Goal: Obtain resource: Download file/media

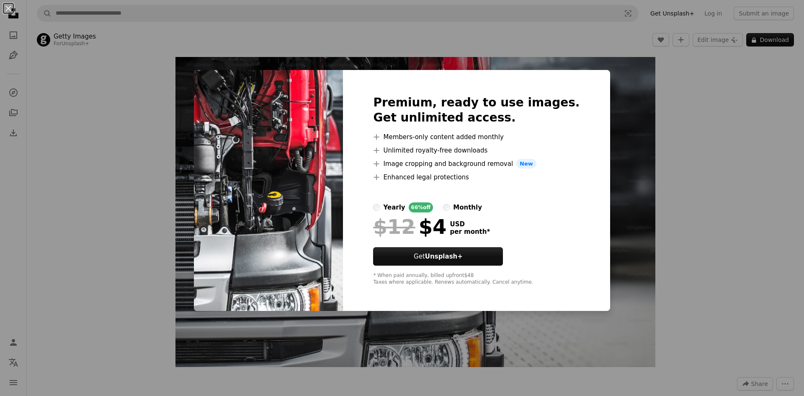
click at [626, 94] on div "An X shape Premium, ready to use images. Get unlimited access. A plus sign Memb…" at bounding box center [402, 198] width 804 height 396
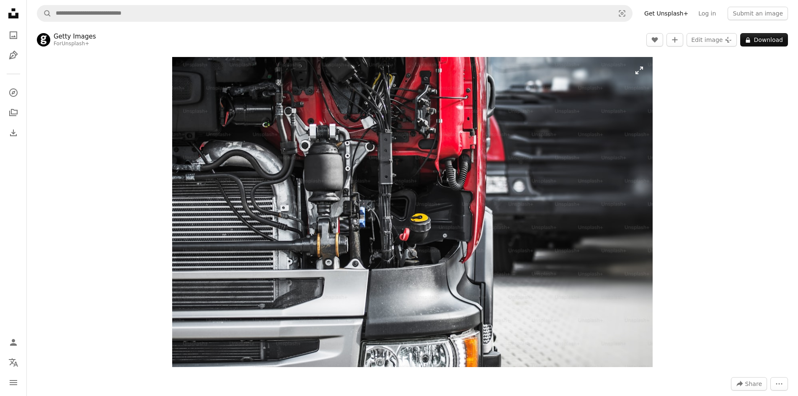
drag, startPoint x: 476, startPoint y: 135, endPoint x: 222, endPoint y: 79, distance: 259.9
click at [222, 79] on img "Zoom in on this image" at bounding box center [412, 212] width 480 height 310
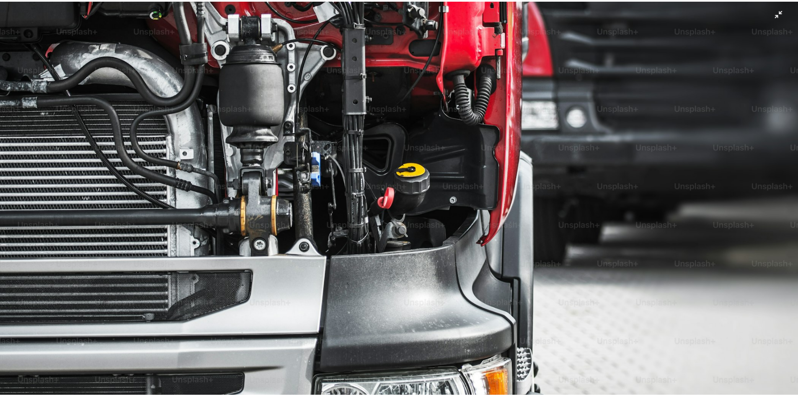
scroll to position [119, 0]
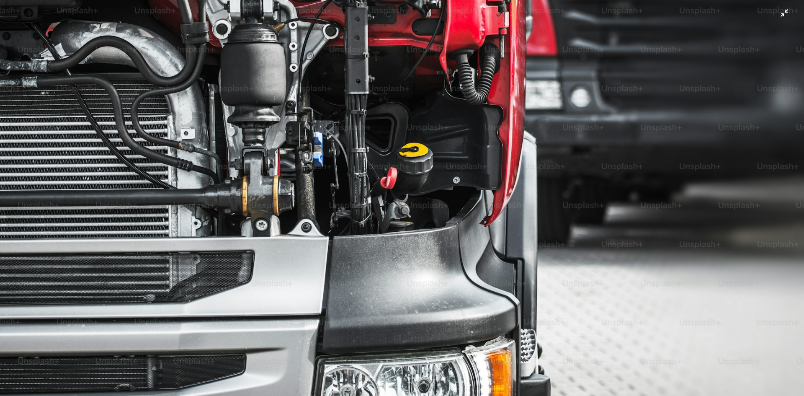
click at [176, 146] on img "Zoom out on this image" at bounding box center [402, 141] width 805 height 520
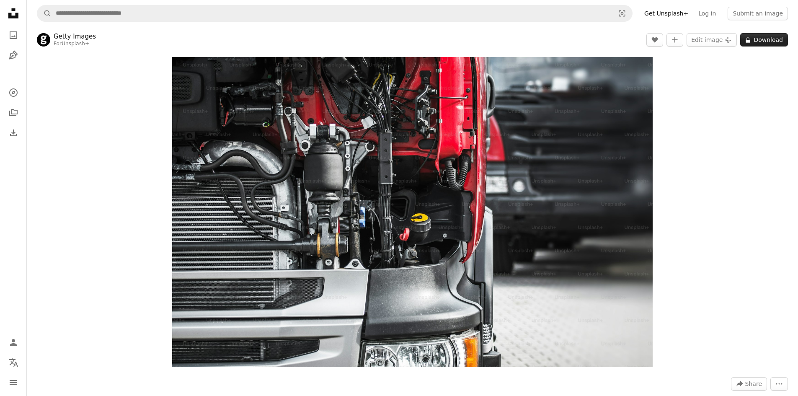
click at [763, 37] on button "A lock Download" at bounding box center [764, 39] width 48 height 13
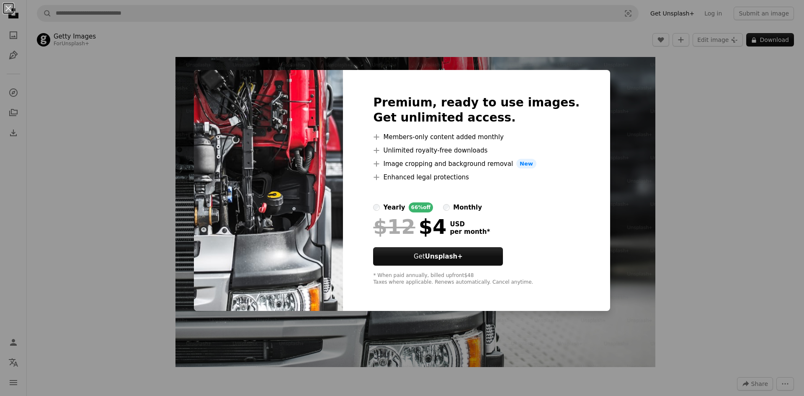
click at [679, 135] on div "An X shape Premium, ready to use images. Get unlimited access. A plus sign Memb…" at bounding box center [402, 198] width 804 height 396
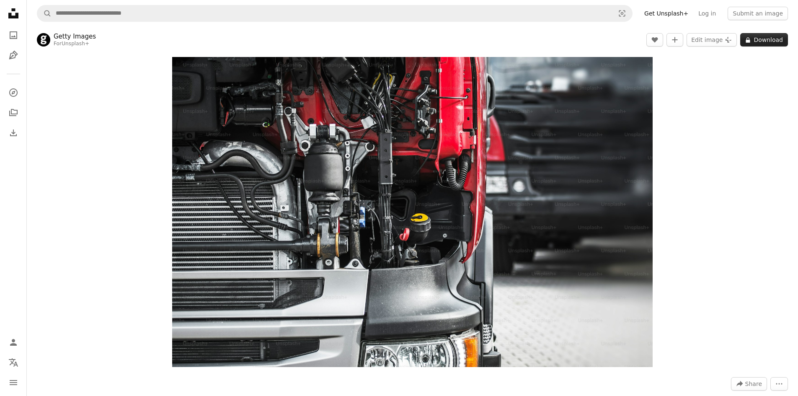
click at [754, 38] on button "A lock Download" at bounding box center [764, 39] width 48 height 13
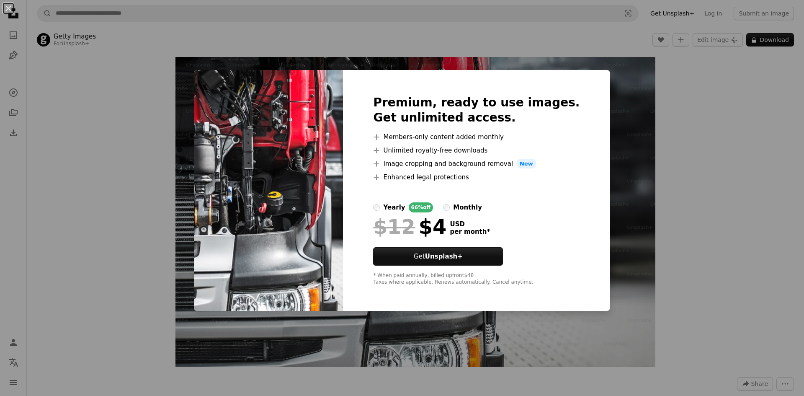
click at [624, 101] on div "An X shape Premium, ready to use images. Get unlimited access. A plus sign Memb…" at bounding box center [402, 198] width 804 height 396
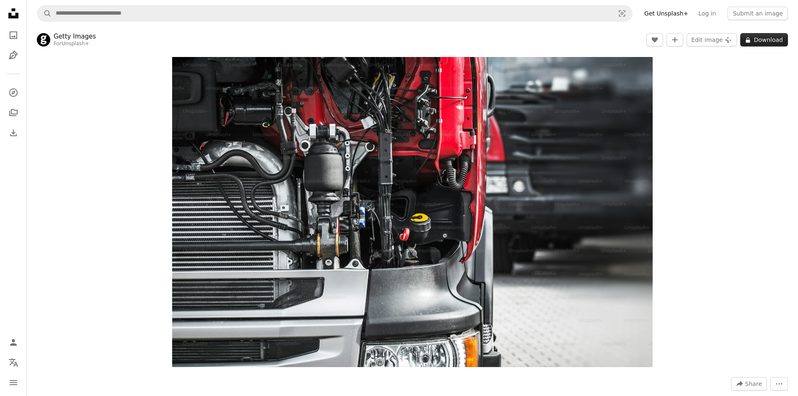
click at [752, 45] on button "A lock Download" at bounding box center [764, 39] width 48 height 13
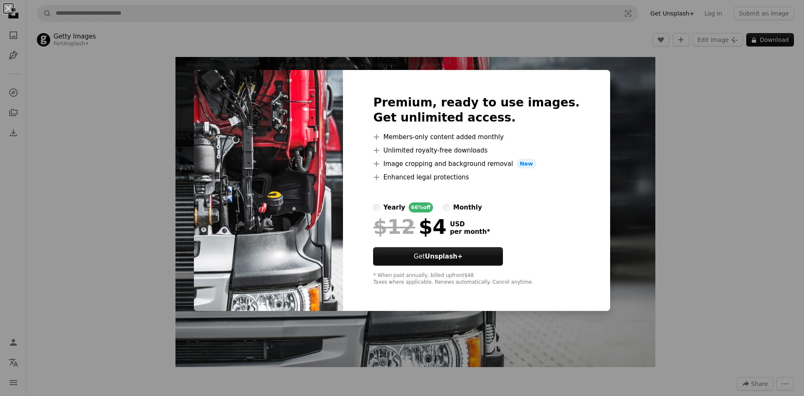
click at [688, 98] on div "An X shape Premium, ready to use images. Get unlimited access. A plus sign Memb…" at bounding box center [402, 198] width 804 height 396
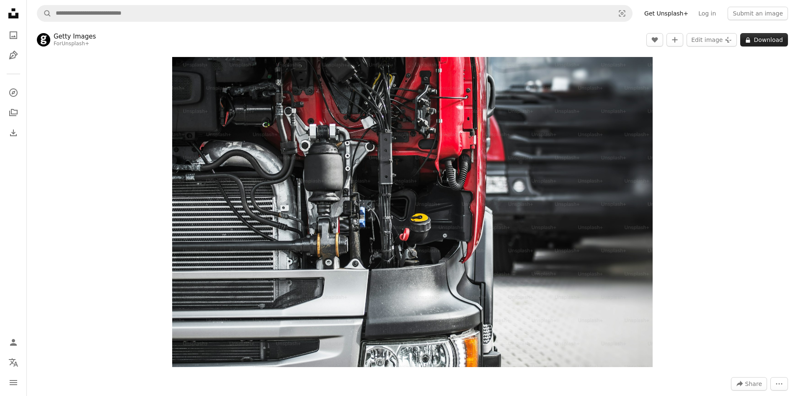
click at [782, 35] on button "A lock Download" at bounding box center [764, 39] width 48 height 13
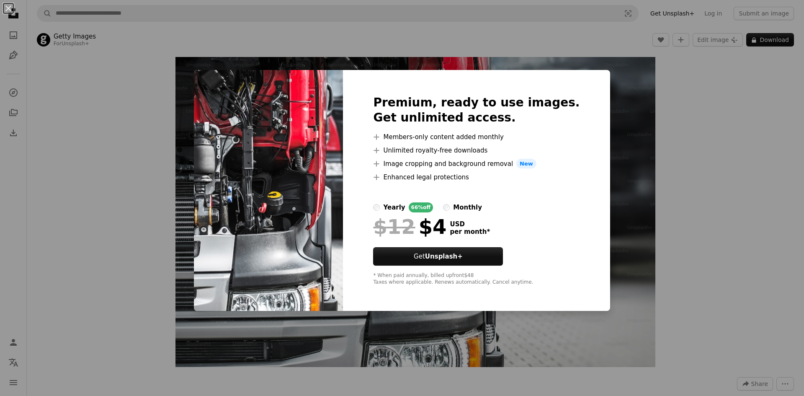
click at [648, 107] on div "An X shape Premium, ready to use images. Get unlimited access. A plus sign Memb…" at bounding box center [402, 198] width 804 height 396
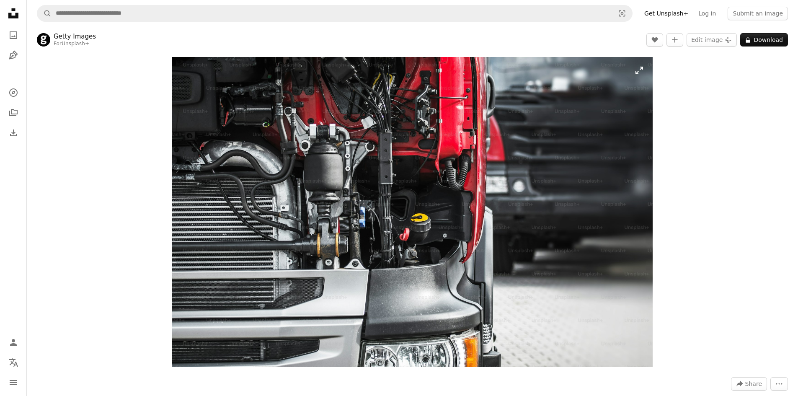
drag, startPoint x: 698, startPoint y: 82, endPoint x: 485, endPoint y: 121, distance: 217.0
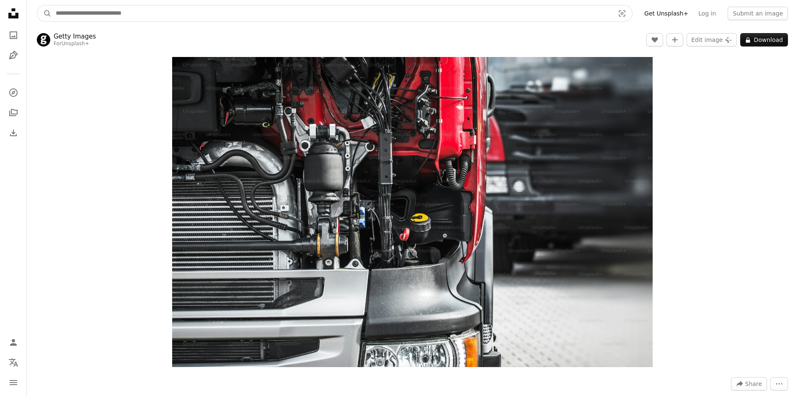
click at [156, 12] on input "Find visuals sitewide" at bounding box center [331, 13] width 560 height 16
type input "**********"
click at [37, 5] on button "A magnifying glass" at bounding box center [44, 13] width 14 height 16
